Goal: Information Seeking & Learning: Find specific fact

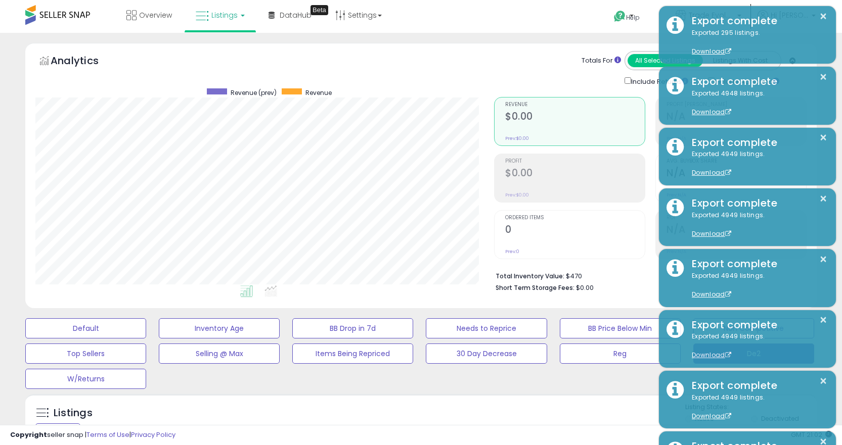
drag, startPoint x: 0, startPoint y: 0, endPoint x: 138, endPoint y: 261, distance: 295.6
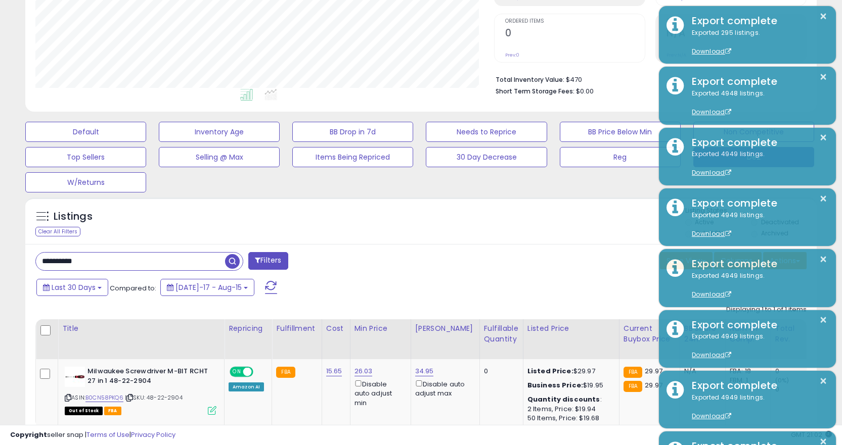
scroll to position [207, 459]
paste input "text"
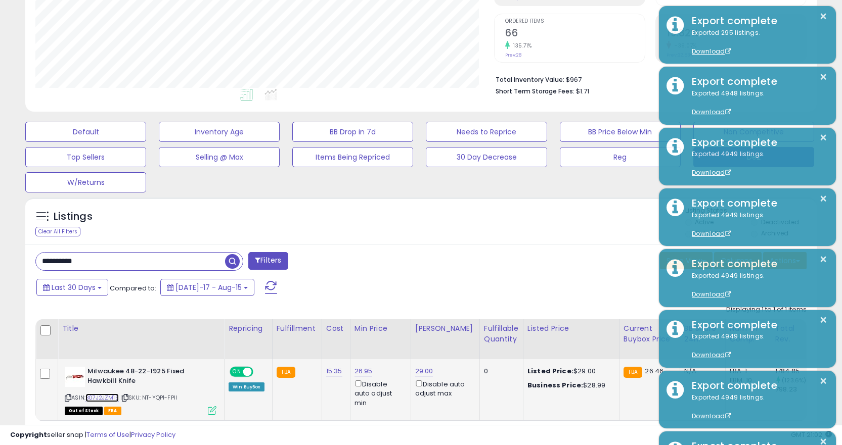
click at [104, 400] on link "B07J2JZM15" at bounding box center [101, 398] width 33 height 9
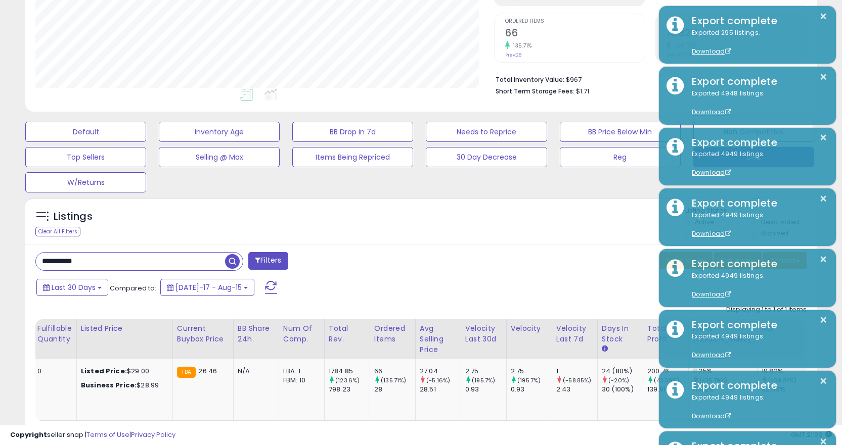
scroll to position [258, 0]
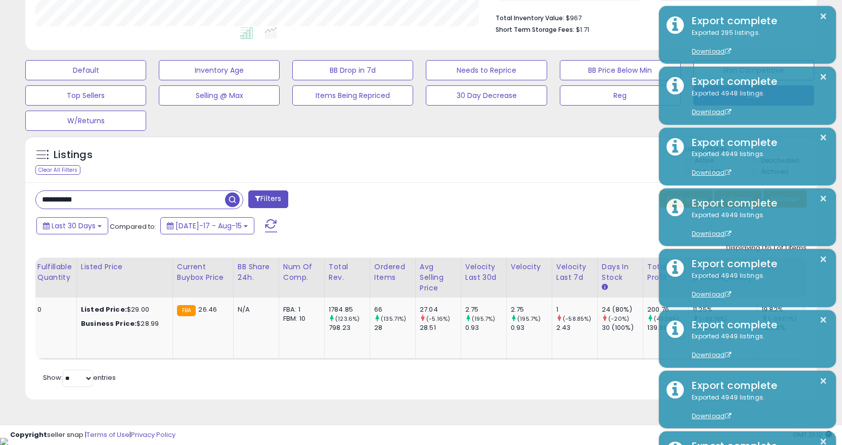
click at [155, 201] on input "**********" at bounding box center [130, 200] width 189 height 18
paste input "text"
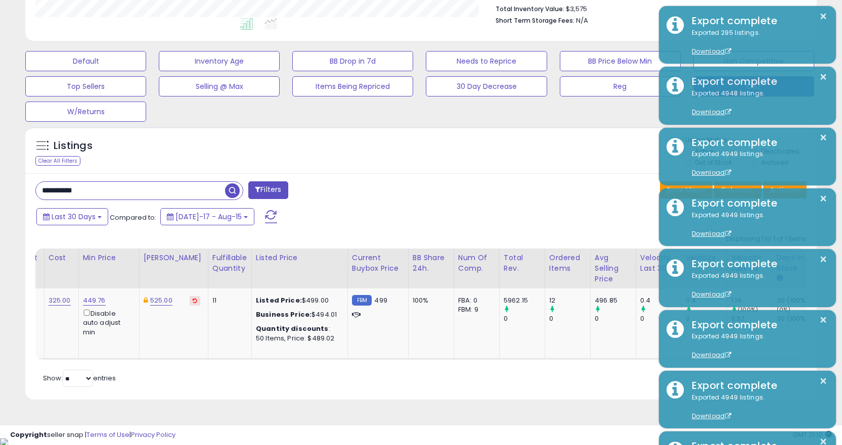
scroll to position [0, 0]
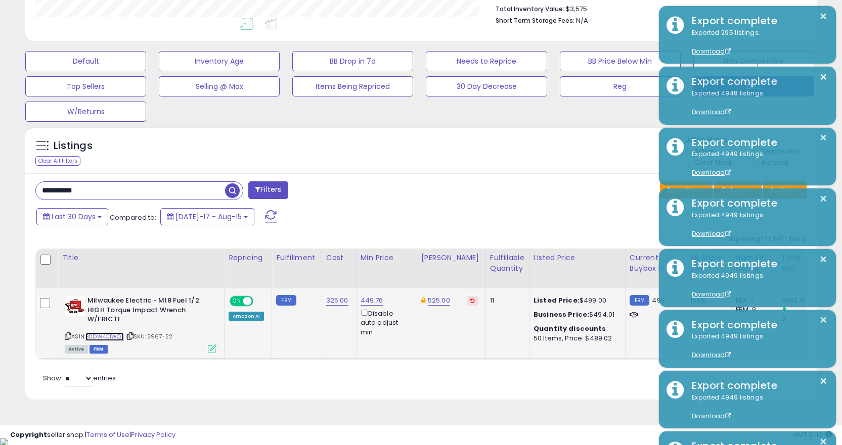
click at [117, 334] on link "B0DW4C1WQL" at bounding box center [104, 337] width 38 height 9
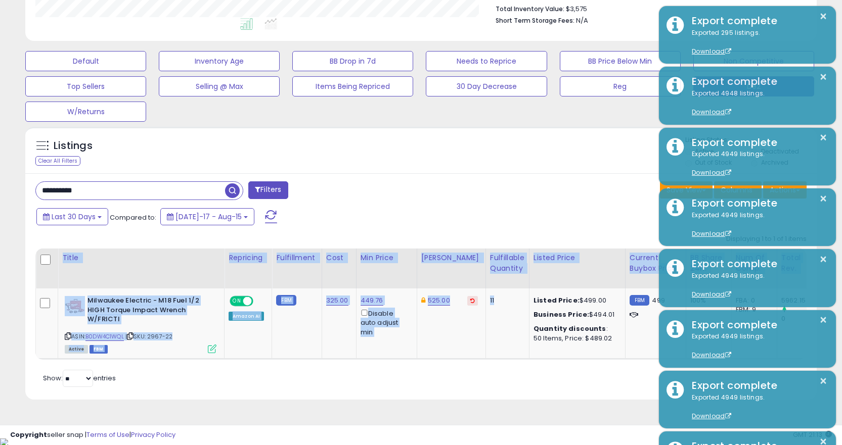
drag, startPoint x: 517, startPoint y: 357, endPoint x: 514, endPoint y: 369, distance: 11.4
click at [517, 360] on div "Title Repricing Fulfillment Cost ROI :" at bounding box center [420, 304] width 771 height 111
click at [514, 369] on div "Retrieving listings data.. Displaying 1 to 1 of 1 items Title Repricing" at bounding box center [420, 310] width 771 height 161
click at [513, 369] on div "Retrieving listings data.. Displaying 1 to 1 of 1 items Title Repricing" at bounding box center [420, 310] width 771 height 161
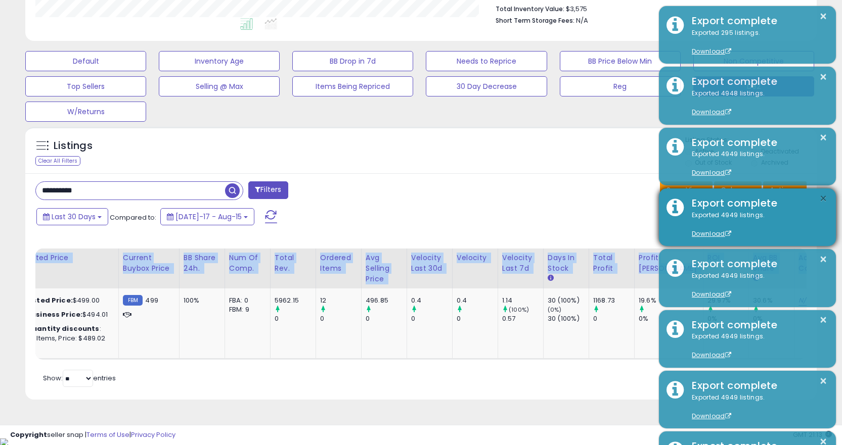
click at [822, 199] on button "×" at bounding box center [823, 199] width 8 height 13
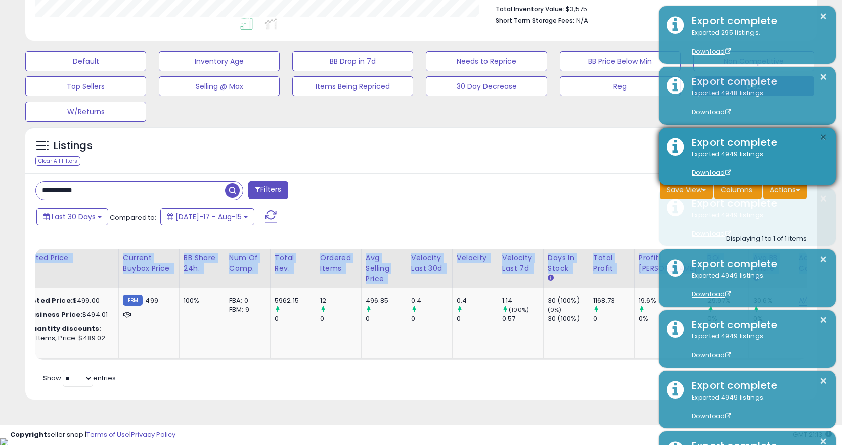
click at [821, 144] on button "×" at bounding box center [823, 137] width 8 height 13
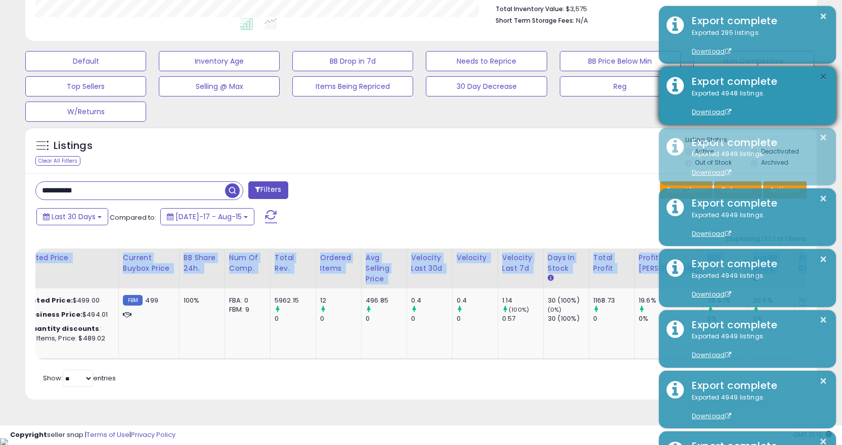
click at [825, 79] on button "×" at bounding box center [823, 77] width 8 height 13
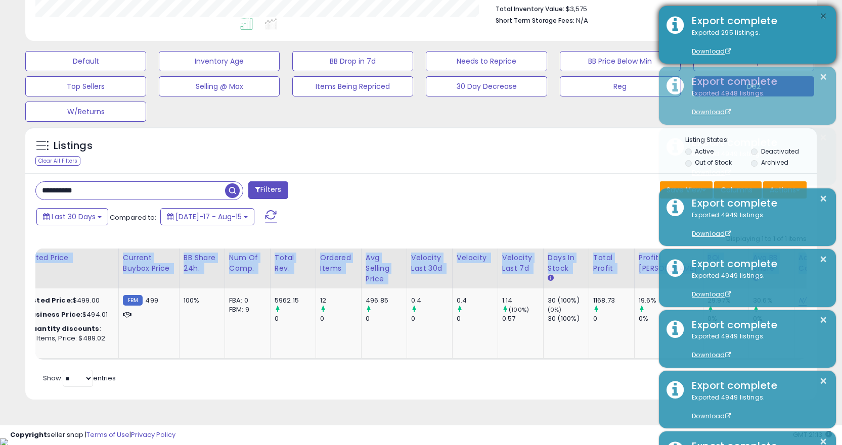
click at [824, 15] on button "×" at bounding box center [823, 16] width 8 height 13
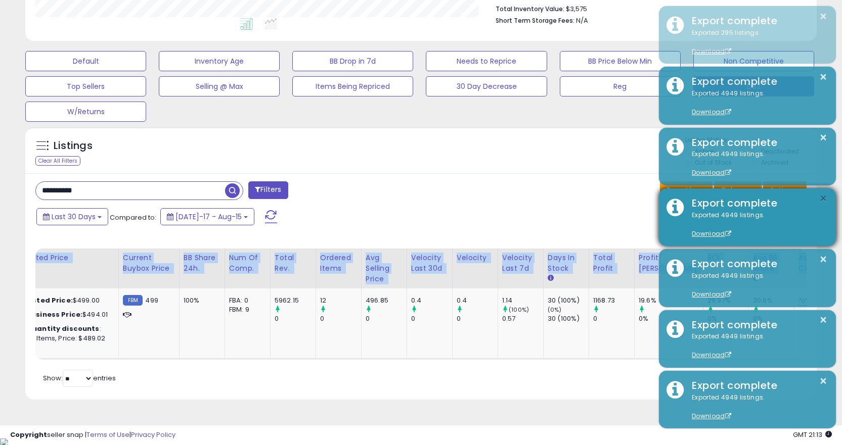
click at [822, 198] on button "×" at bounding box center [823, 199] width 8 height 13
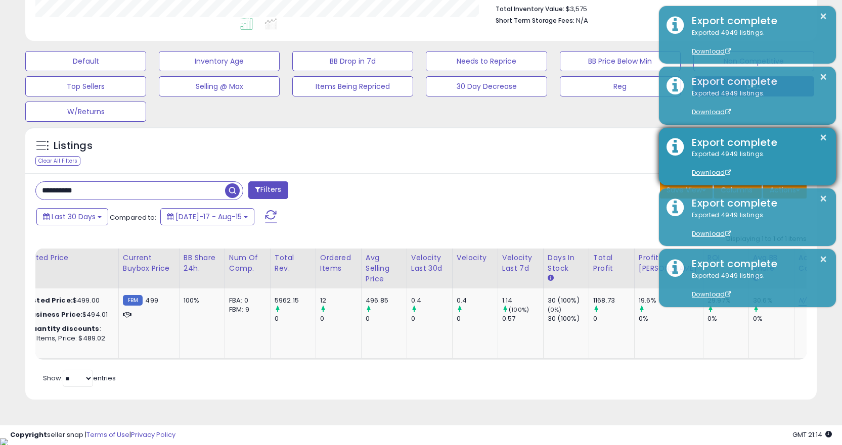
drag, startPoint x: 817, startPoint y: 132, endPoint x: 829, endPoint y: 144, distance: 16.5
click at [817, 132] on div "× Export complete Exported 4949 listings. Download" at bounding box center [747, 157] width 177 height 58
drag, startPoint x: 829, startPoint y: 144, endPoint x: 824, endPoint y: 138, distance: 7.2
click at [829, 143] on div "× Export complete Exported 4949 listings. Download" at bounding box center [747, 157] width 177 height 58
drag, startPoint x: 826, startPoint y: 144, endPoint x: 823, endPoint y: 136, distance: 8.8
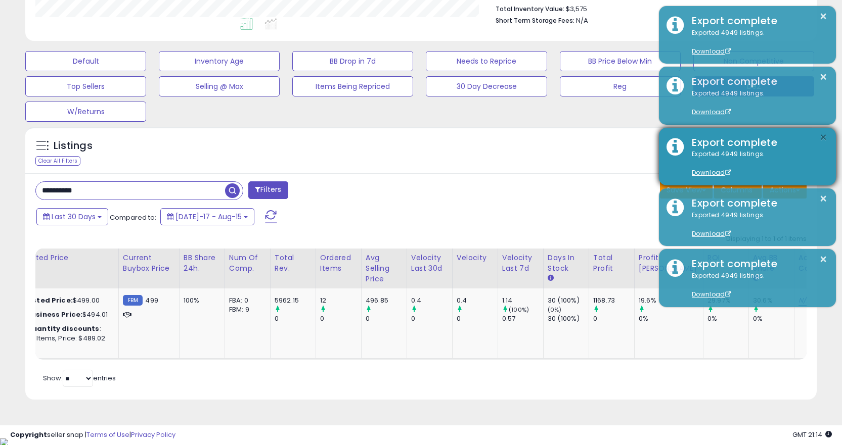
click at [826, 144] on button "×" at bounding box center [823, 137] width 8 height 13
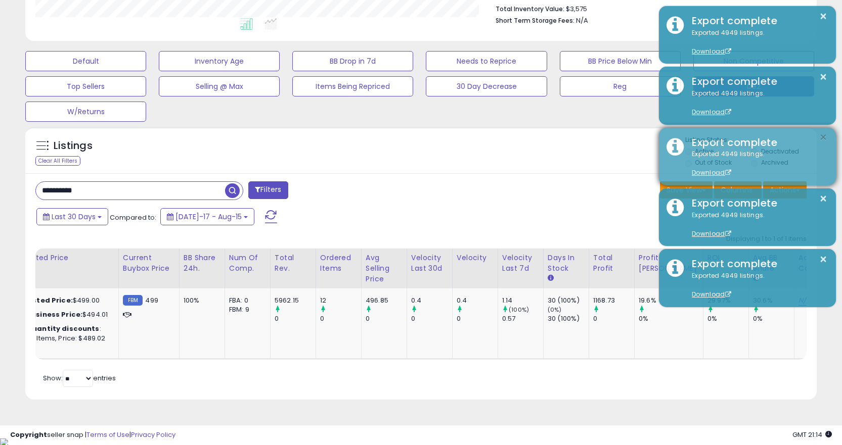
click at [821, 135] on button "×" at bounding box center [823, 137] width 8 height 13
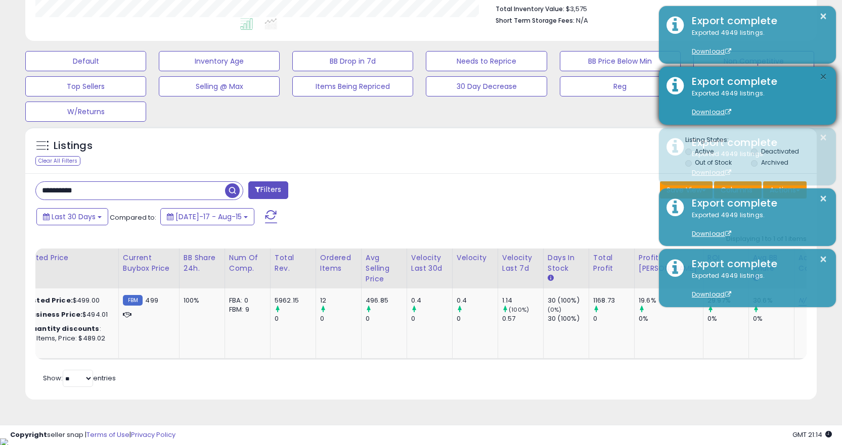
click at [822, 78] on button "×" at bounding box center [823, 77] width 8 height 13
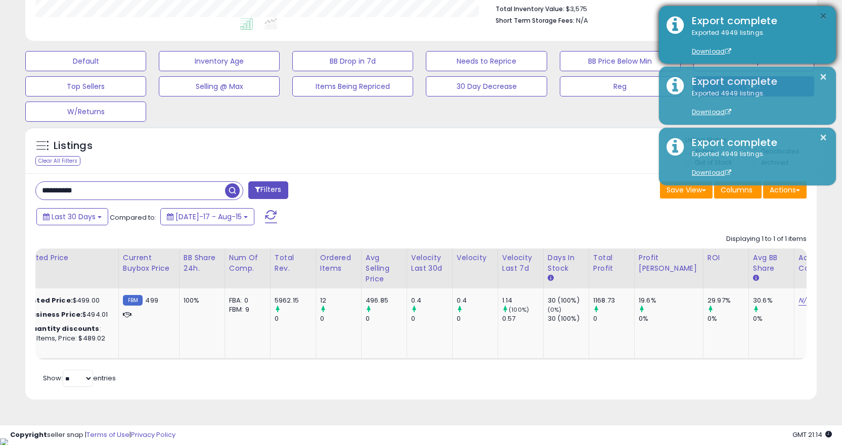
click at [826, 13] on button "×" at bounding box center [823, 16] width 8 height 13
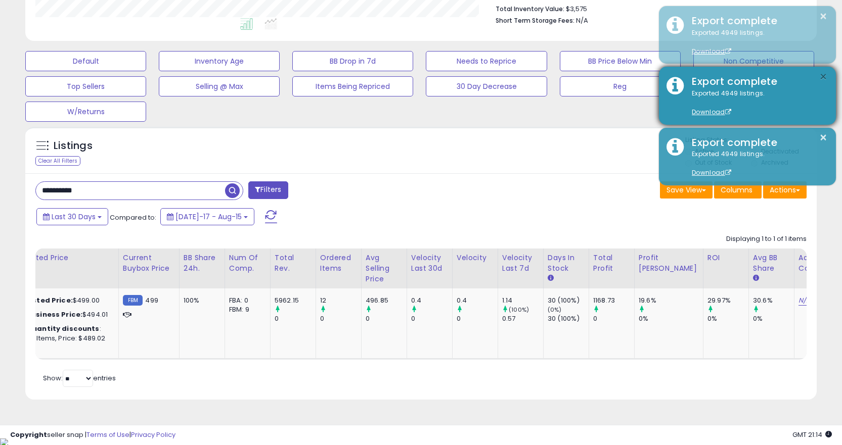
click at [823, 77] on button "×" at bounding box center [823, 77] width 8 height 13
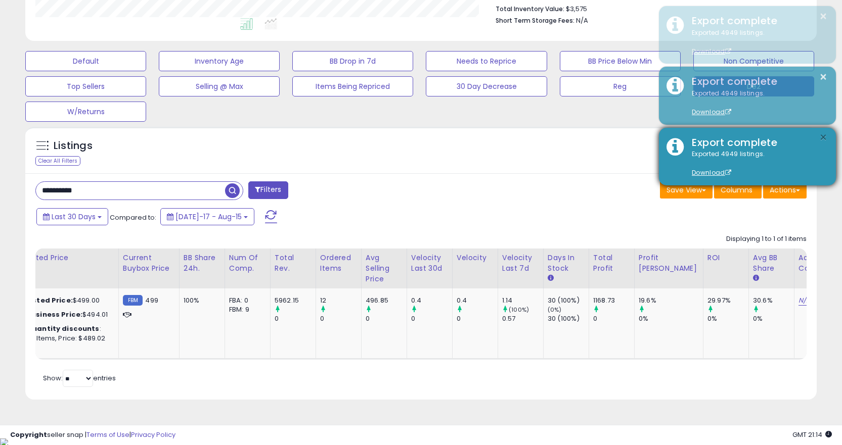
drag, startPoint x: 820, startPoint y: 116, endPoint x: 822, endPoint y: 129, distance: 13.8
click at [820, 119] on div "× Export complete Exported 4949 listings. Download" at bounding box center [747, 96] width 177 height 58
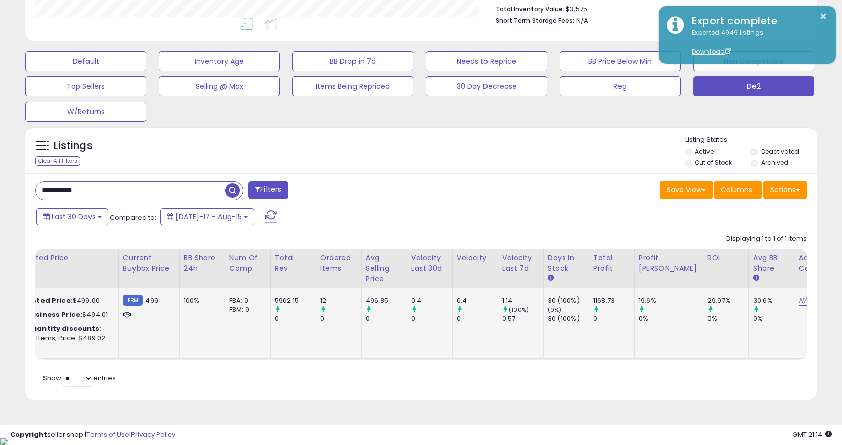
click at [125, 359] on td "FBM 499" at bounding box center [148, 324] width 61 height 71
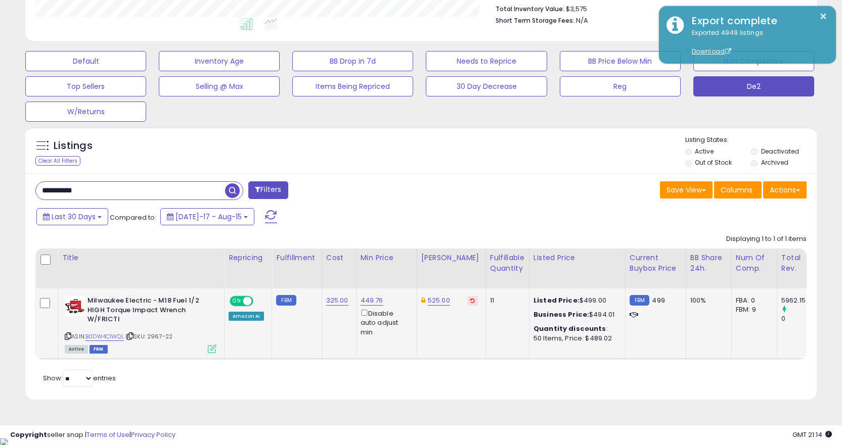
click at [133, 336] on icon at bounding box center [130, 337] width 7 height 6
click at [122, 196] on input "**********" at bounding box center [130, 191] width 189 height 18
paste input "text"
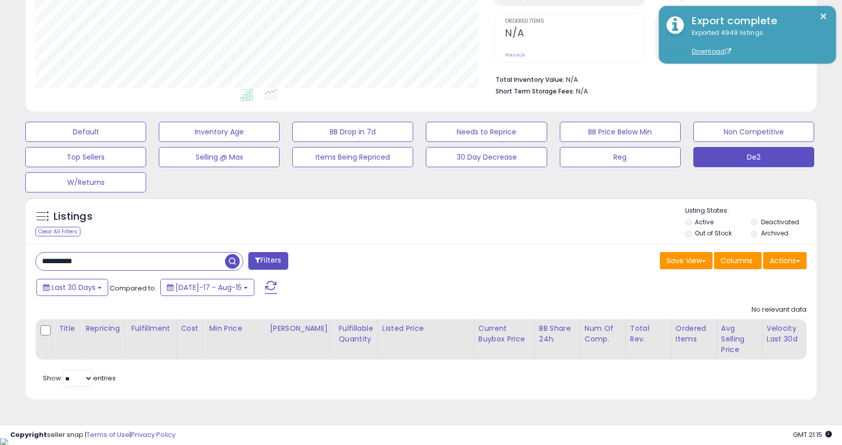
scroll to position [207, 459]
paste input "text"
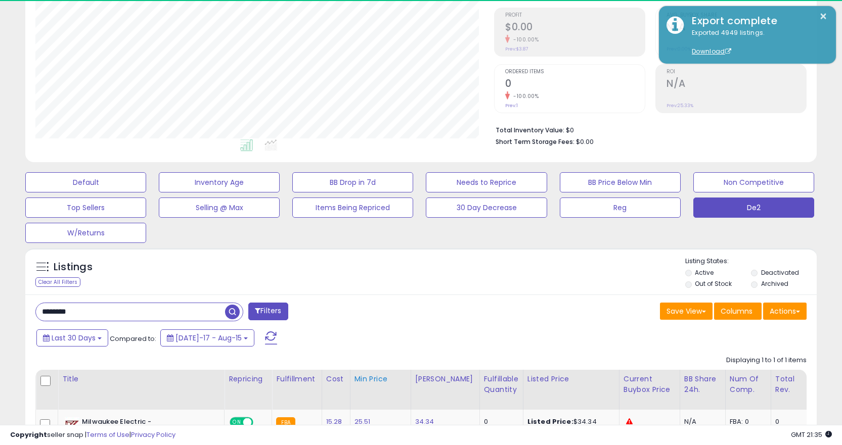
scroll to position [265, 0]
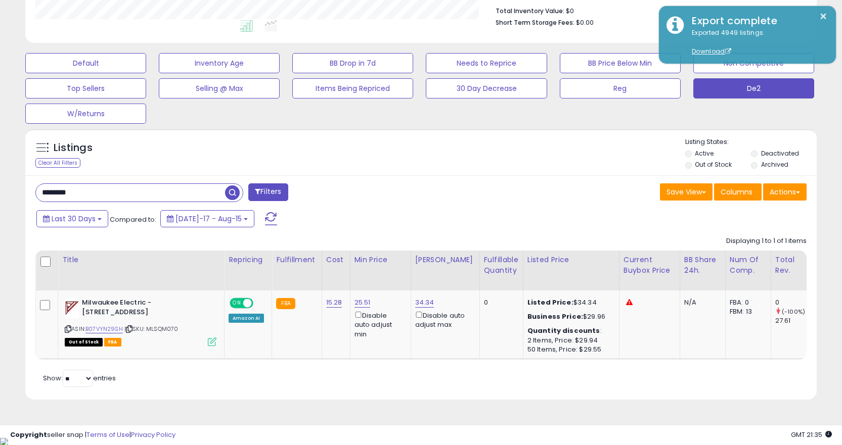
type input "********"
